Goal: Task Accomplishment & Management: Complete application form

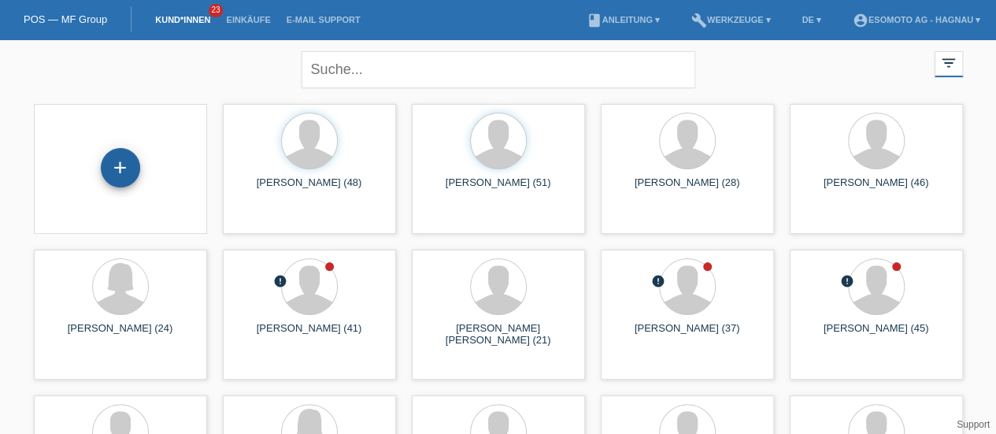
click at [109, 182] on div "+" at bounding box center [120, 167] width 39 height 39
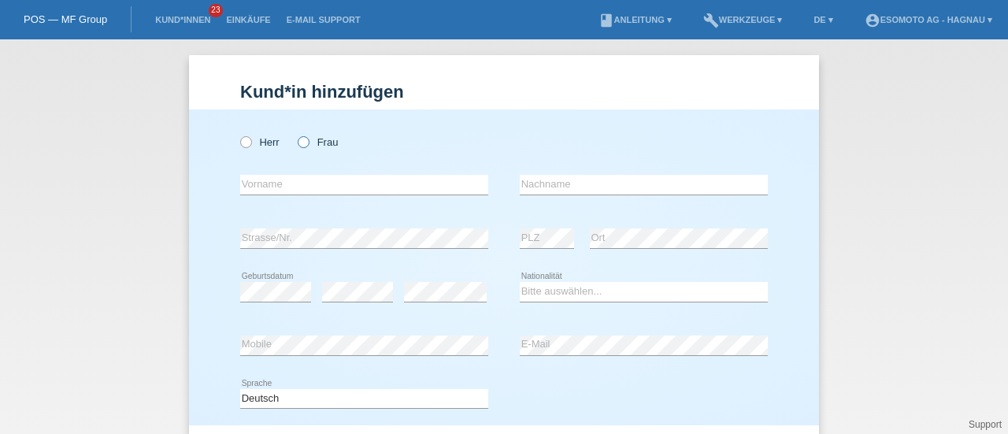
click at [302, 136] on input "Frau" at bounding box center [303, 141] width 10 height 10
radio input "true"
click at [300, 187] on input "text" at bounding box center [364, 185] width 248 height 20
click at [300, 187] on input "s" at bounding box center [364, 185] width 248 height 20
type input "s"
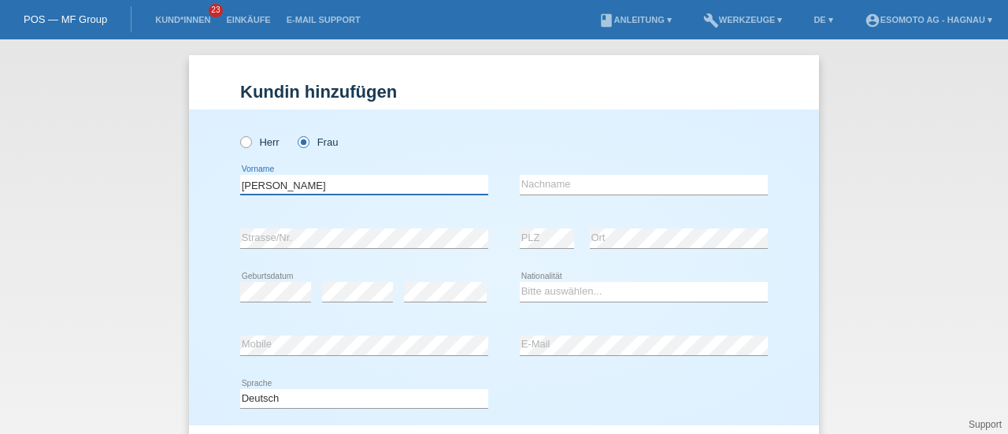
type input "Jasmin"
type input "Sigrist"
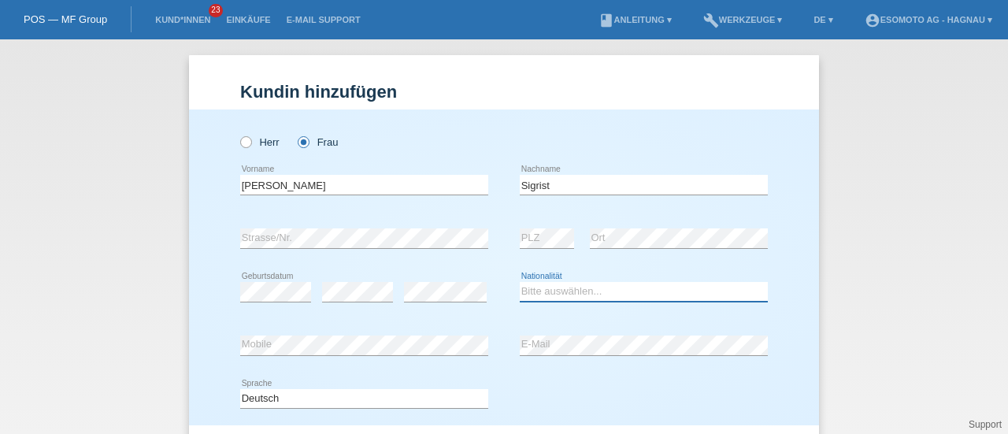
click at [527, 289] on select "Bitte auswählen... Schweiz Deutschland Liechtenstein Österreich ------------ Af…" at bounding box center [644, 291] width 248 height 19
select select "CH"
click at [520, 282] on select "Bitte auswählen... Schweiz Deutschland Liechtenstein Österreich ------------ Af…" at bounding box center [644, 291] width 248 height 19
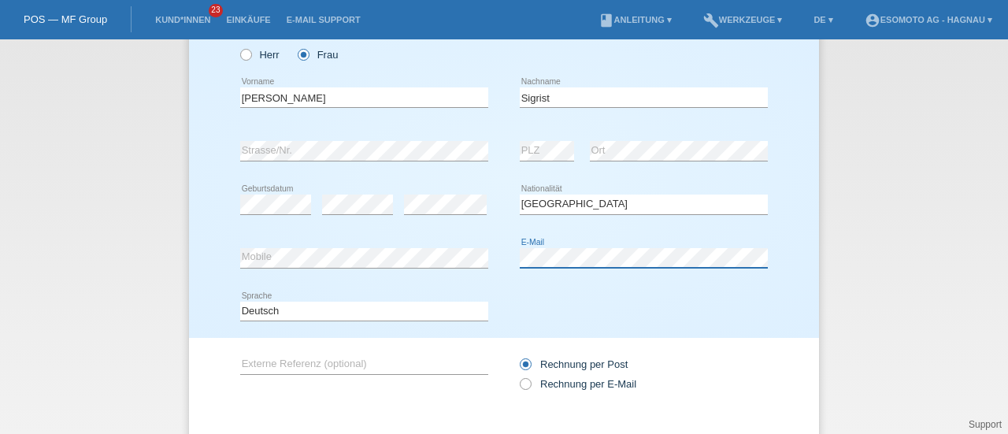
scroll to position [170, 0]
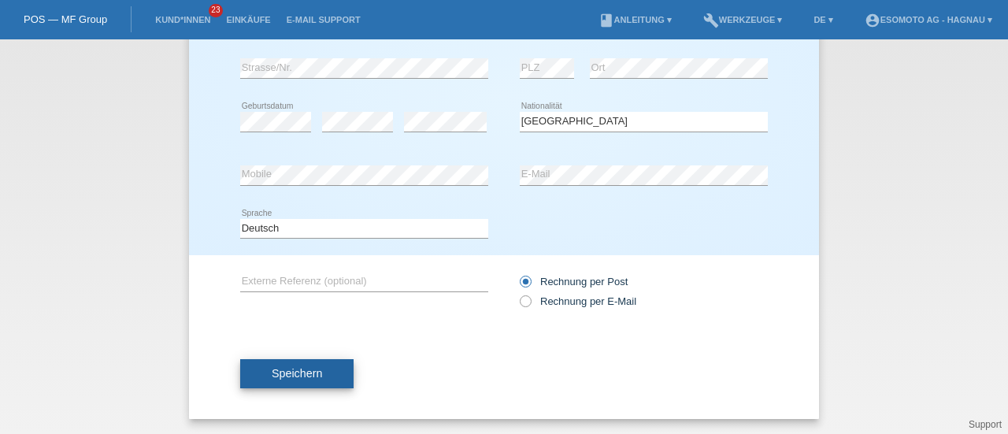
click at [288, 374] on span "Speichern" at bounding box center [297, 373] width 50 height 13
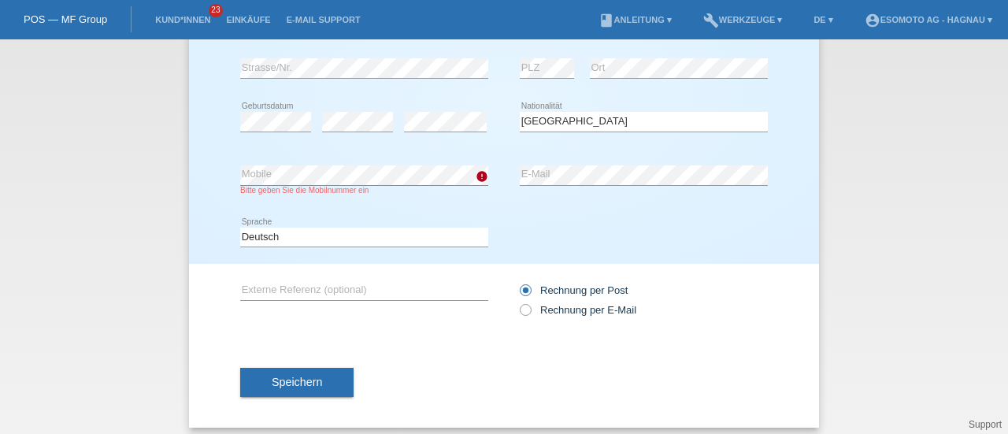
click at [510, 229] on div "Deutsch Français Italiano English error Sprache" at bounding box center [504, 238] width 528 height 54
click at [331, 381] on button "Speichern" at bounding box center [296, 383] width 113 height 30
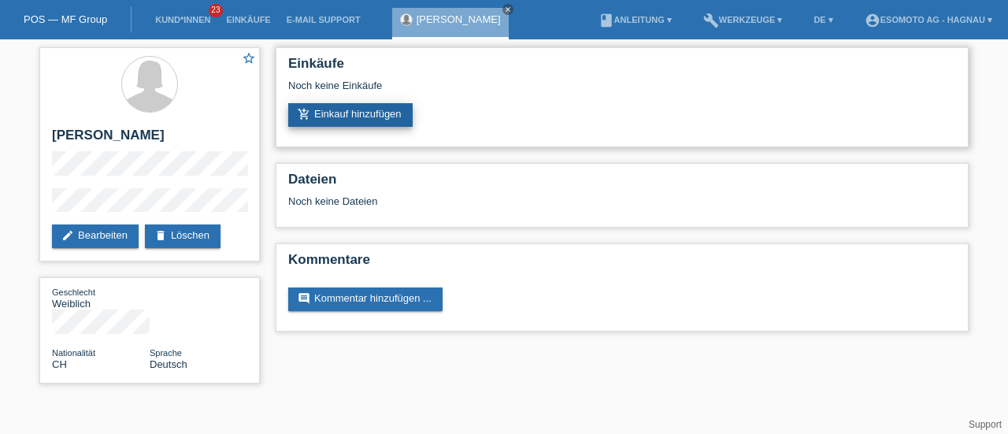
click at [338, 109] on link "add_shopping_cart Einkauf hinzufügen" at bounding box center [350, 115] width 124 height 24
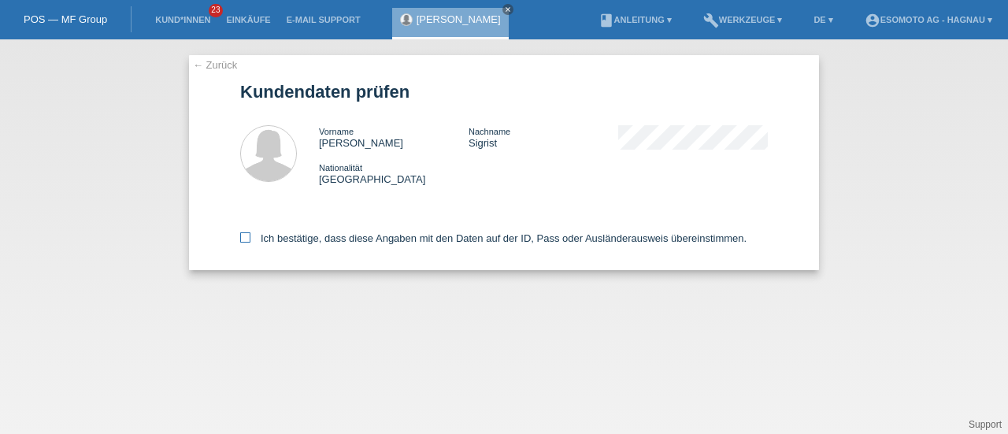
click at [254, 236] on label "Ich bestätige, dass diese Angaben mit den Daten auf der ID, Pass oder Ausländer…" at bounding box center [493, 238] width 507 height 12
click at [250, 236] on input "Ich bestätige, dass diese Angaben mit den Daten auf der ID, Pass oder Ausländer…" at bounding box center [245, 237] width 10 height 10
checkbox input "true"
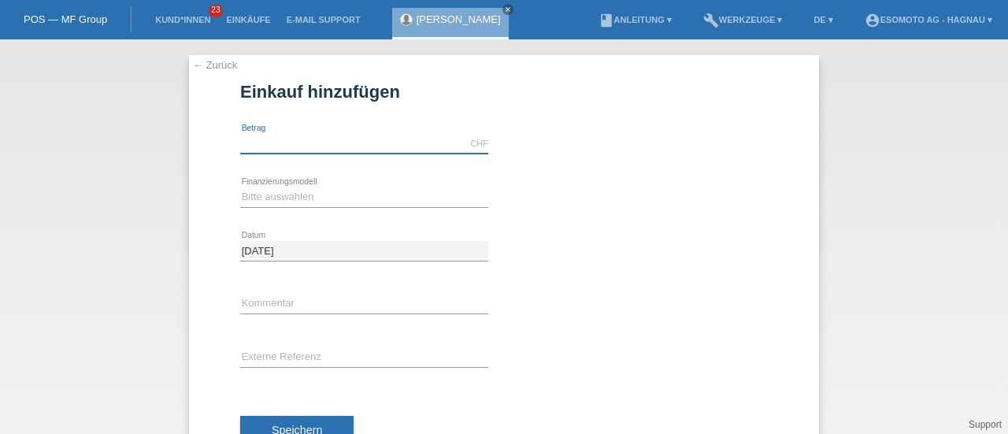
click at [343, 147] on input "text" at bounding box center [364, 144] width 248 height 20
type input "2690.00"
click at [313, 191] on select "Bitte auswählen Fixe Raten Kauf auf Rechnung mit Teilzahlungsoption" at bounding box center [364, 196] width 248 height 19
select select "69"
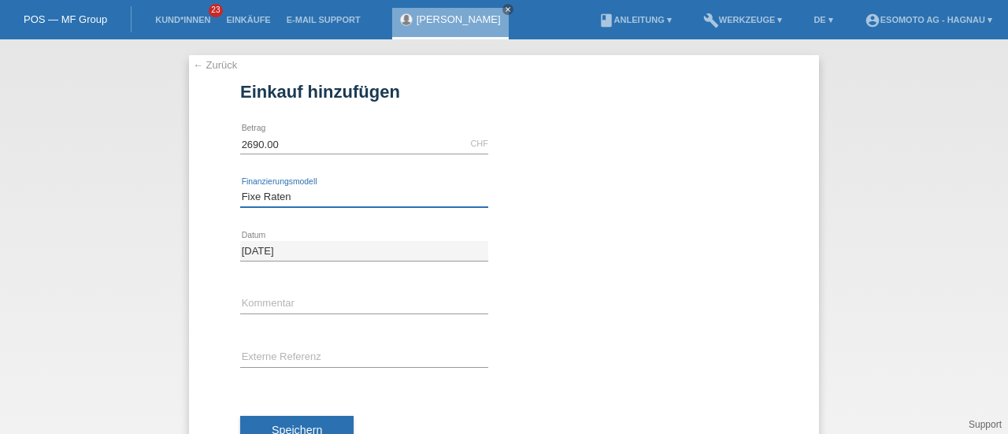
click at [240, 187] on select "Bitte auswählen Fixe Raten Kauf auf Rechnung mit Teilzahlungsoption" at bounding box center [364, 196] width 248 height 19
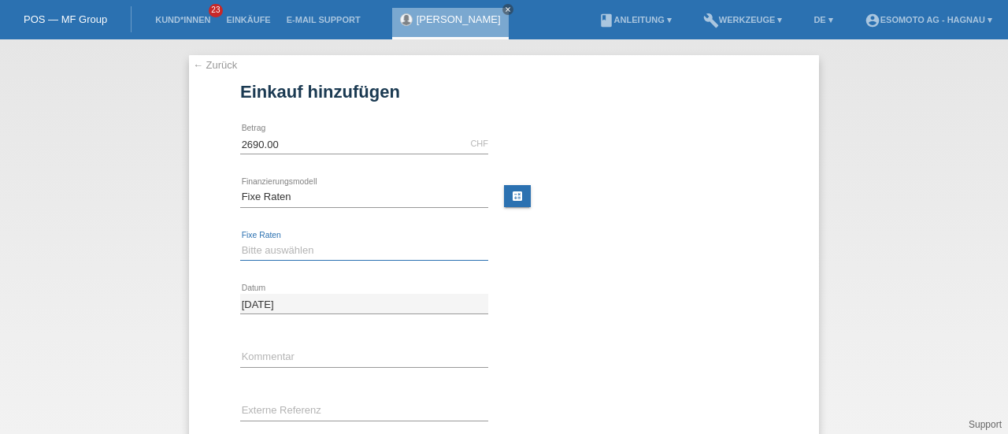
click at [276, 243] on select "Bitte auswählen 12 Raten 24 Raten 36 Raten 48 Raten" at bounding box center [364, 250] width 248 height 19
select select "139"
click at [240, 241] on select "Bitte auswählen 12 Raten 24 Raten 36 Raten 48 Raten" at bounding box center [364, 250] width 248 height 19
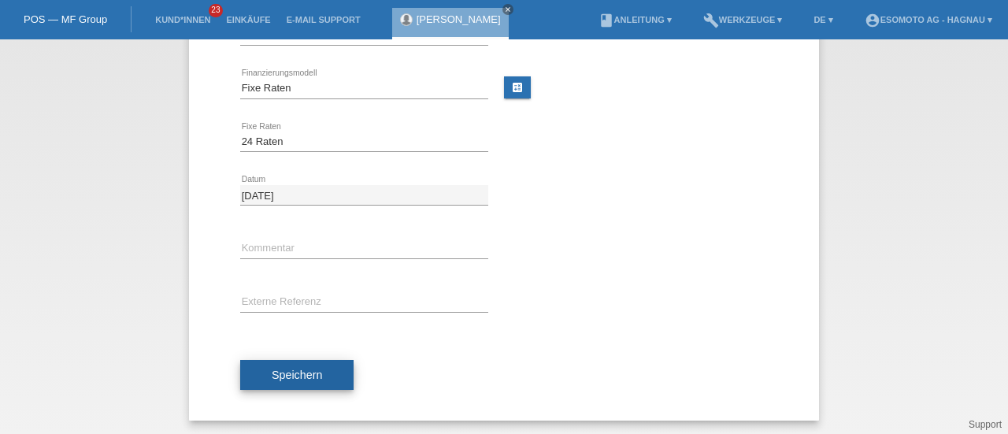
click at [317, 370] on button "Speichern" at bounding box center [296, 375] width 113 height 30
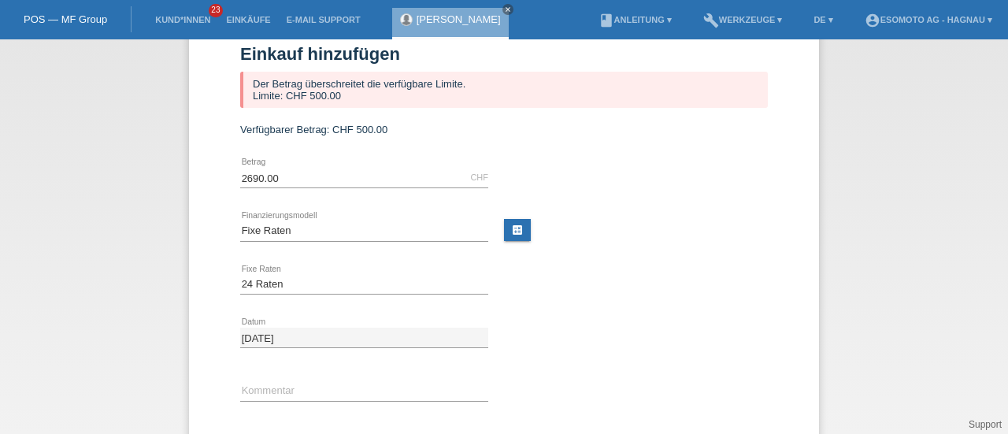
scroll to position [14, 0]
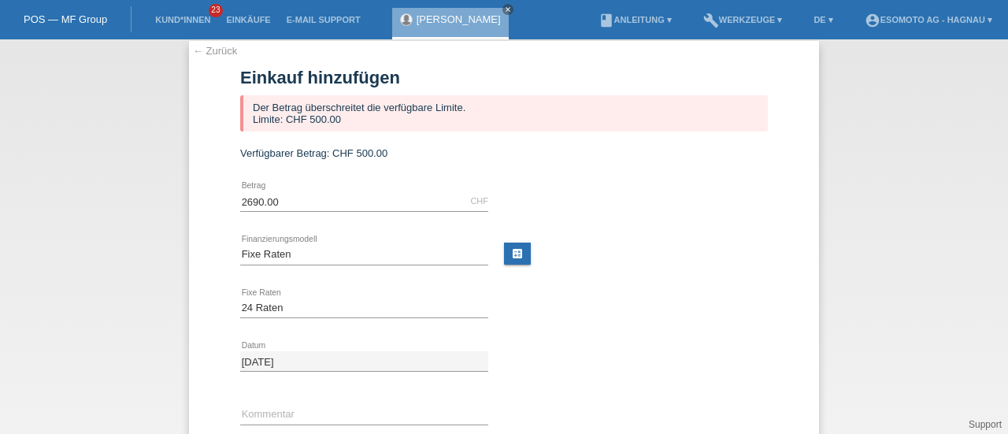
click at [240, 153] on span "Verfügbarer Betrag:" at bounding box center [284, 153] width 89 height 12
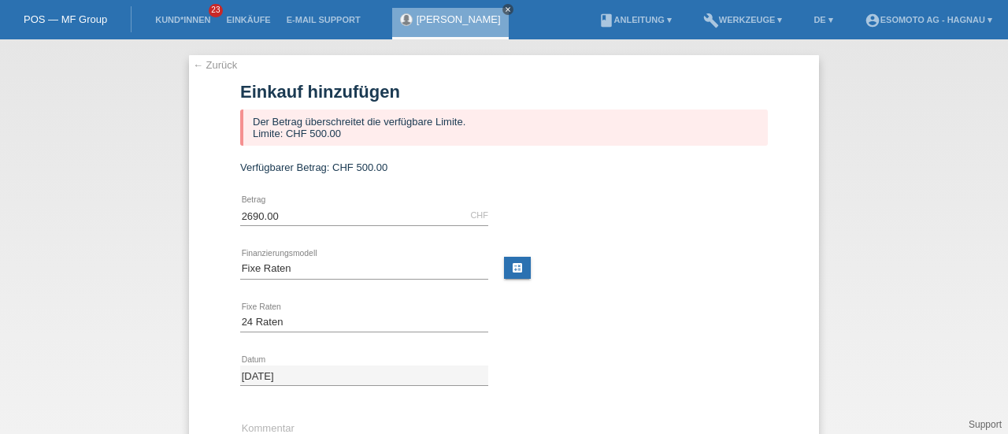
click at [504, 7] on icon "close" at bounding box center [508, 10] width 8 height 8
click at [180, 37] on li "Kund*innen 23" at bounding box center [182, 20] width 71 height 40
click at [181, 26] on li "Kund*innen 23" at bounding box center [182, 20] width 71 height 40
click at [213, 65] on link "← Zurück" at bounding box center [215, 65] width 44 height 12
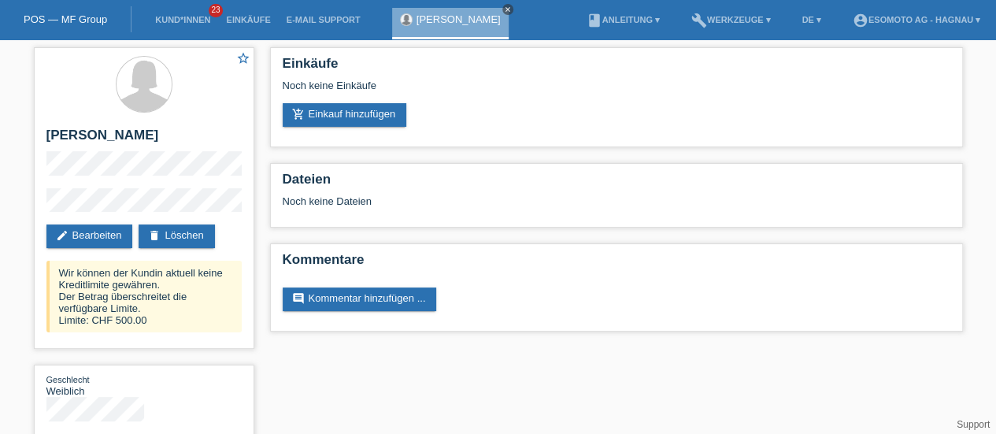
click at [504, 12] on icon "close" at bounding box center [508, 10] width 8 height 8
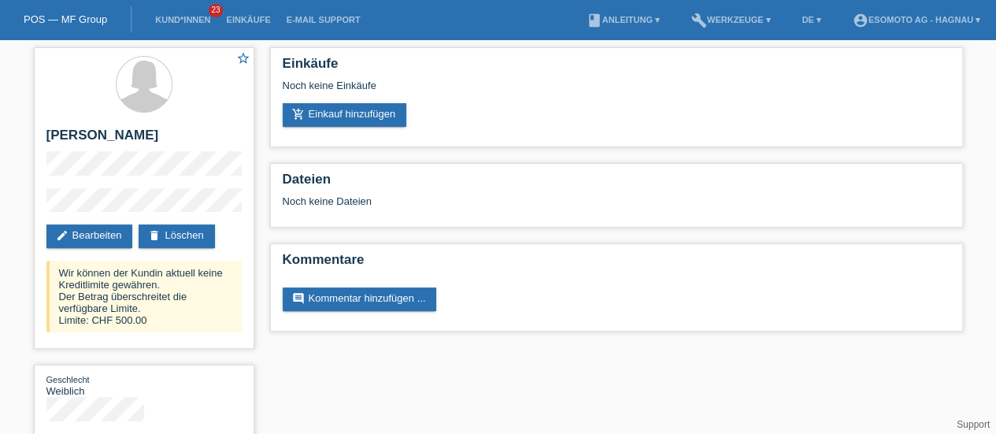
click at [888, 15] on li "account_circle Esomoto AG - Hagnau ▾" at bounding box center [916, 20] width 143 height 40
click at [889, 23] on link "account_circle Esomoto AG - Hagnau ▾" at bounding box center [916, 19] width 143 height 9
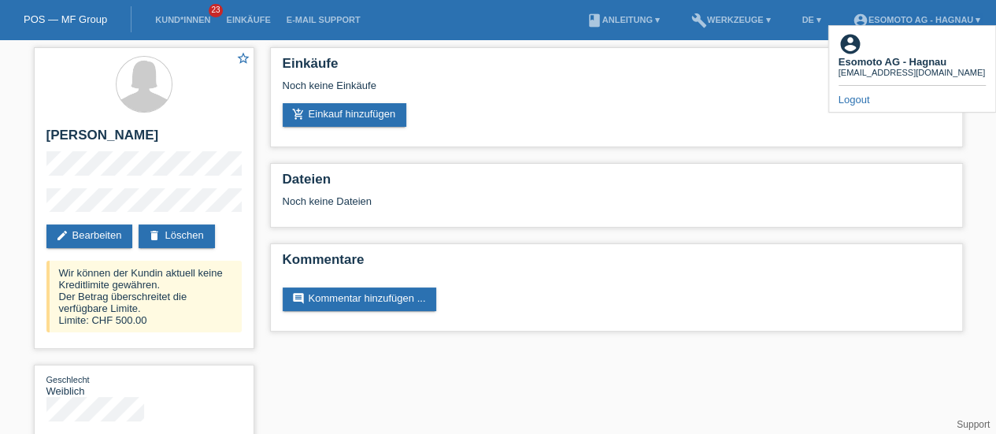
click at [890, 94] on div "Logout" at bounding box center [912, 100] width 147 height 12
click at [856, 94] on link "Logout" at bounding box center [855, 100] width 32 height 12
